Goal: Task Accomplishment & Management: Manage account settings

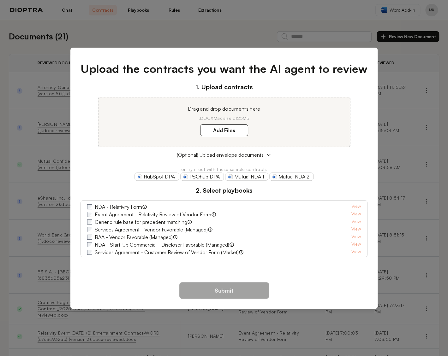
click at [247, 30] on div "Upload the contracts you want the AI agent to review 1. Upload contracts Drag a…" at bounding box center [224, 178] width 448 height 356
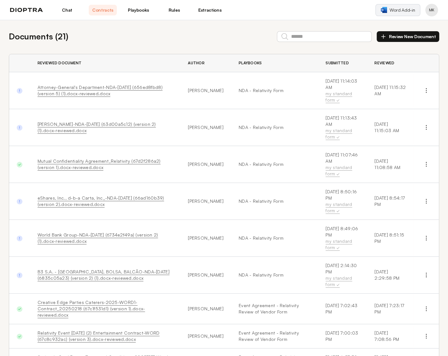
click at [401, 11] on span "Word Add-in" at bounding box center [401, 10] width 25 height 6
click at [433, 10] on button "Profile menu" at bounding box center [431, 10] width 13 height 13
drag, startPoint x: 418, startPoint y: 9, endPoint x: 285, endPoint y: 10, distance: 133.5
click at [285, 10] on header "Chat Contracts Playbooks Rules Extractions Word Add-in MK Profile Integrations" at bounding box center [224, 10] width 448 height 20
click at [36, 7] on div "Chat Contracts Playbooks Rules Extractions" at bounding box center [117, 10] width 214 height 11
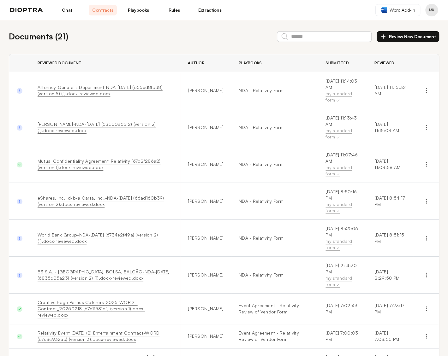
click at [35, 9] on img at bounding box center [26, 10] width 33 height 4
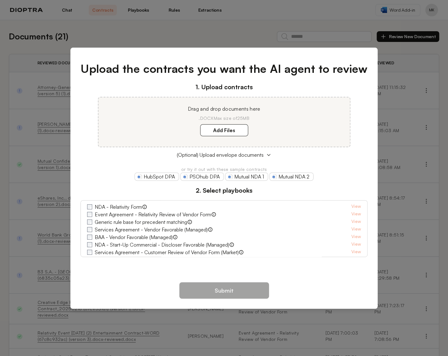
click at [438, 10] on div "Upload the contracts you want the AI agent to review 1. Upload contracts Drag a…" at bounding box center [224, 178] width 448 height 356
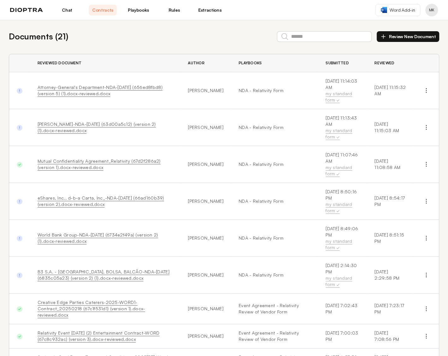
click at [434, 11] on button "Profile menu" at bounding box center [431, 10] width 13 height 13
click at [412, 24] on button "Profile" at bounding box center [407, 26] width 60 height 11
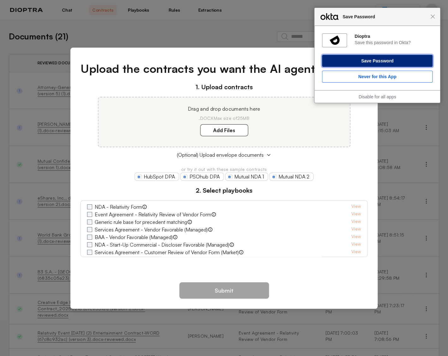
click at [404, 59] on button "Save Password" at bounding box center [377, 61] width 110 height 12
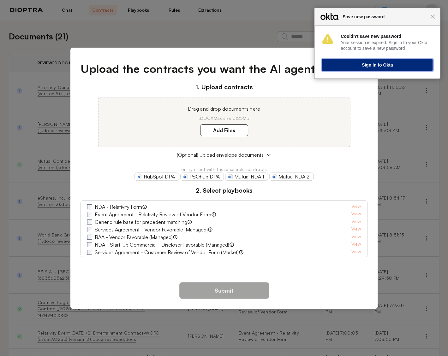
click at [395, 65] on button "Sign In to Okta" at bounding box center [377, 65] width 110 height 12
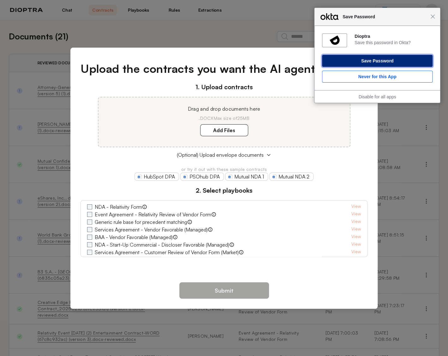
click at [388, 60] on button "Save Password" at bounding box center [377, 61] width 110 height 12
